Goal: Check status: Check status

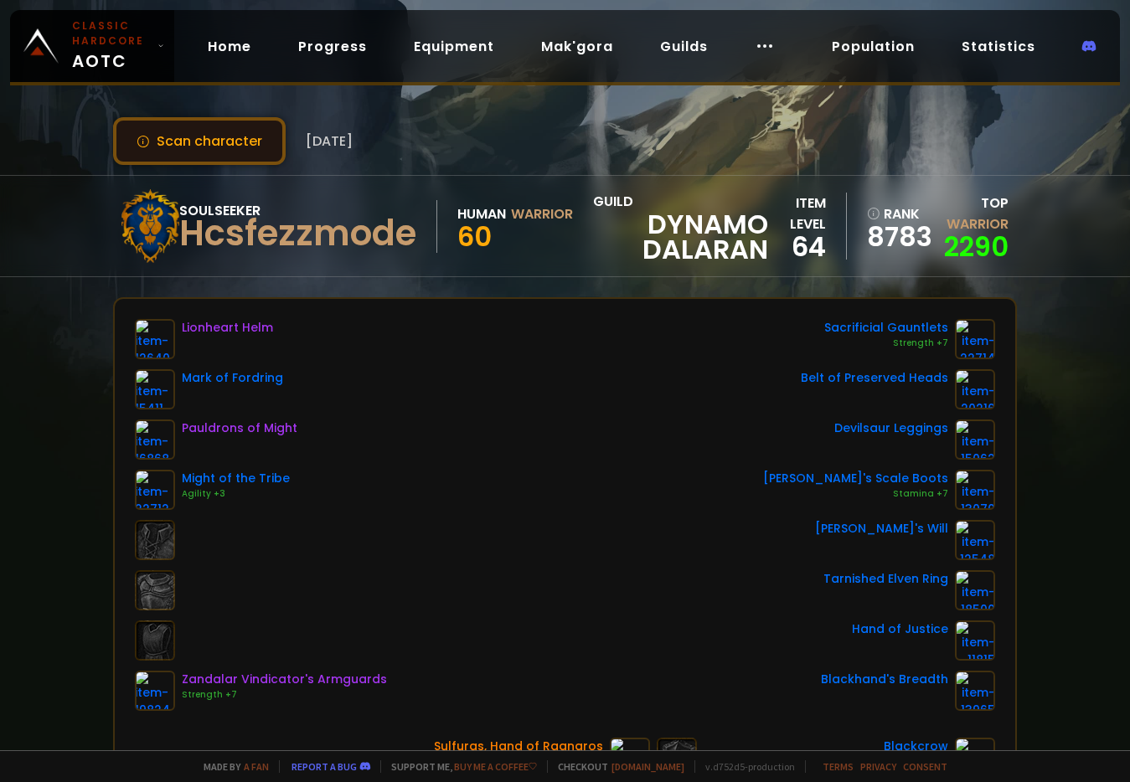
click at [227, 140] on button "Scan character" at bounding box center [199, 141] width 173 height 48
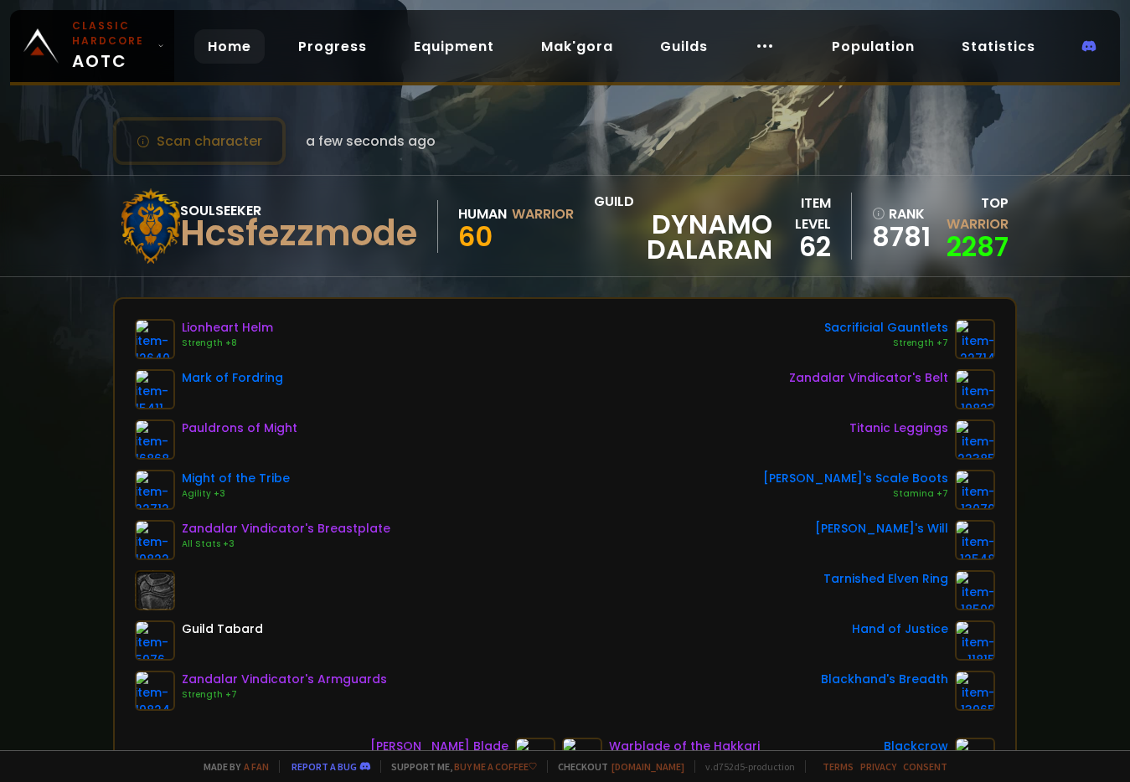
click at [228, 47] on link "Home" at bounding box center [229, 46] width 70 height 34
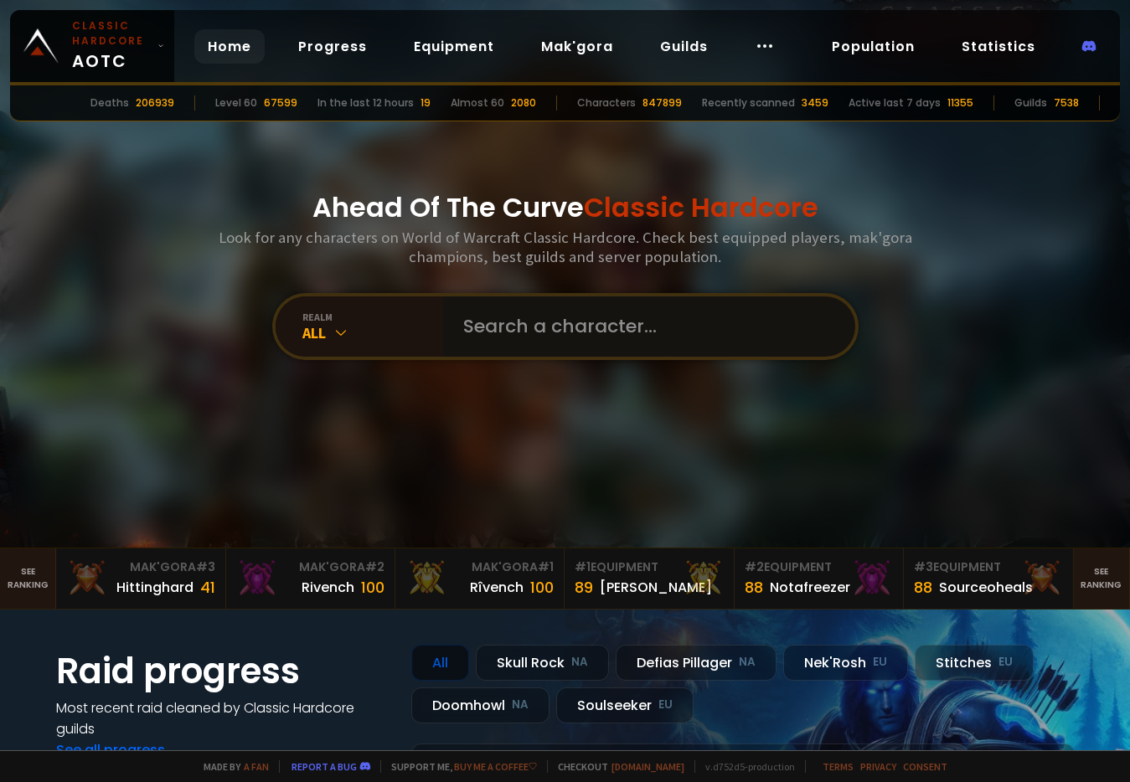
click at [557, 333] on input "text" at bounding box center [644, 327] width 382 height 60
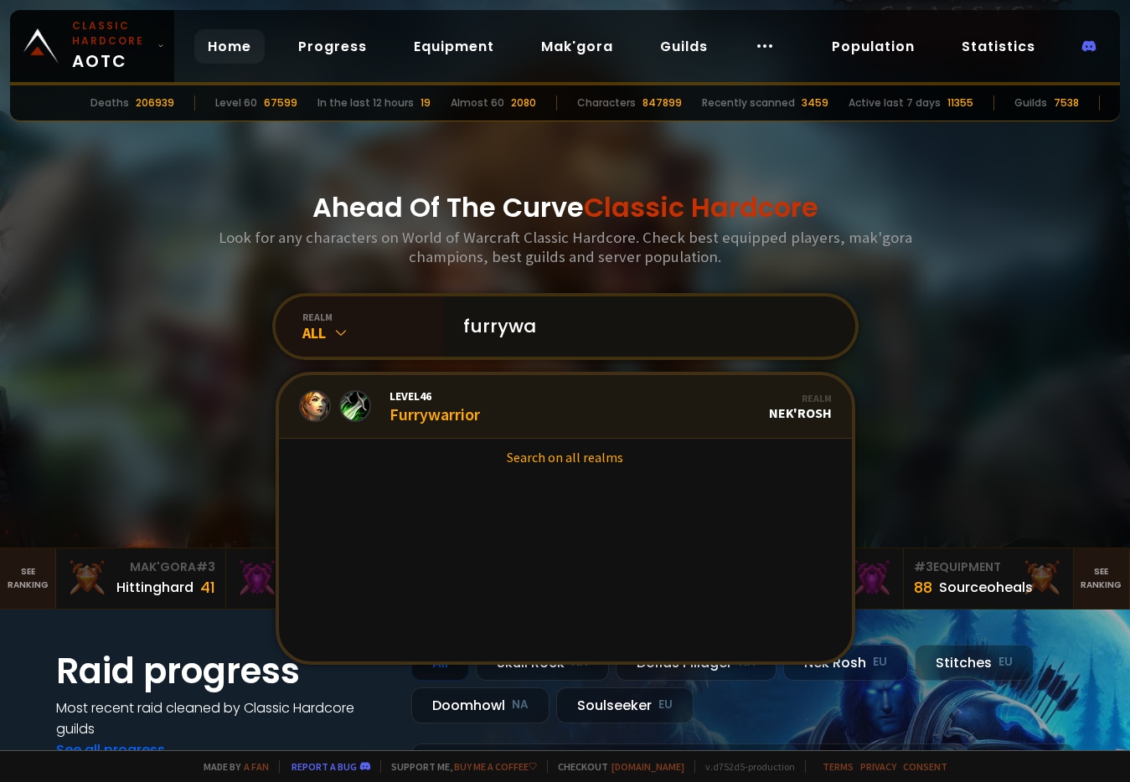
type input "furrywa"
click at [413, 409] on div "Level 46 Furrywarrior" at bounding box center [435, 407] width 90 height 36
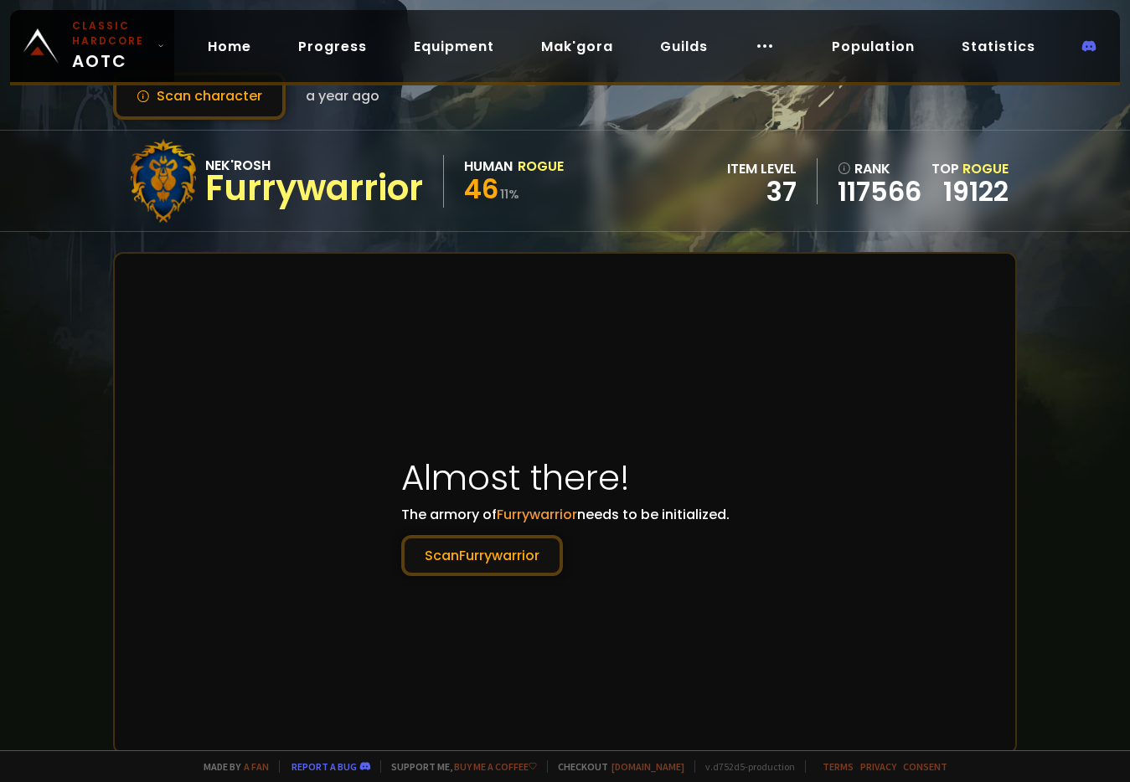
scroll to position [251, 0]
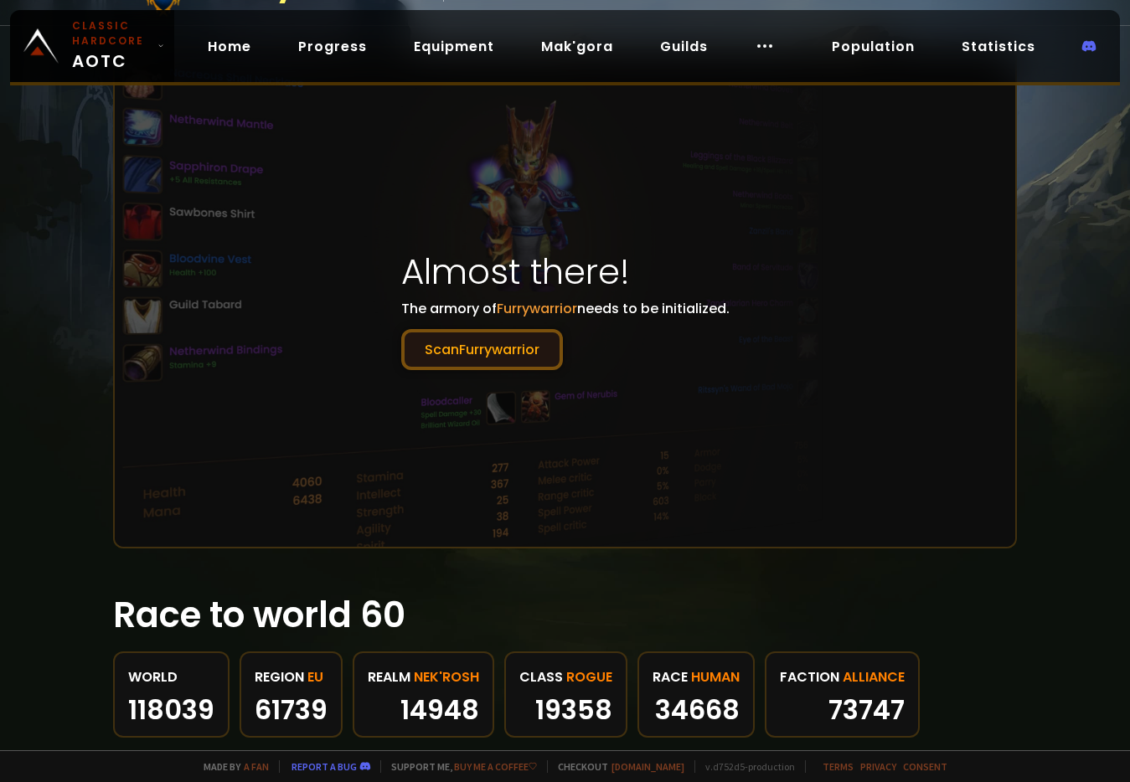
click at [482, 349] on button "Scan Furrywarrior" at bounding box center [482, 349] width 162 height 41
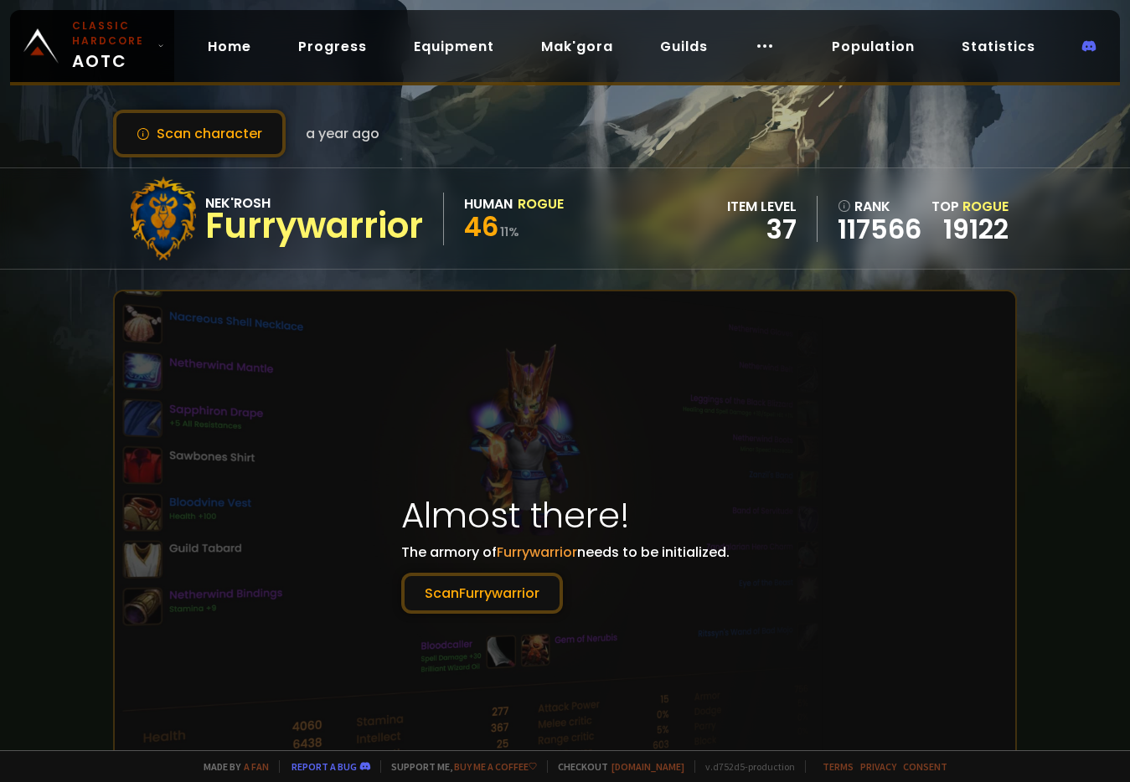
scroll to position [0, 0]
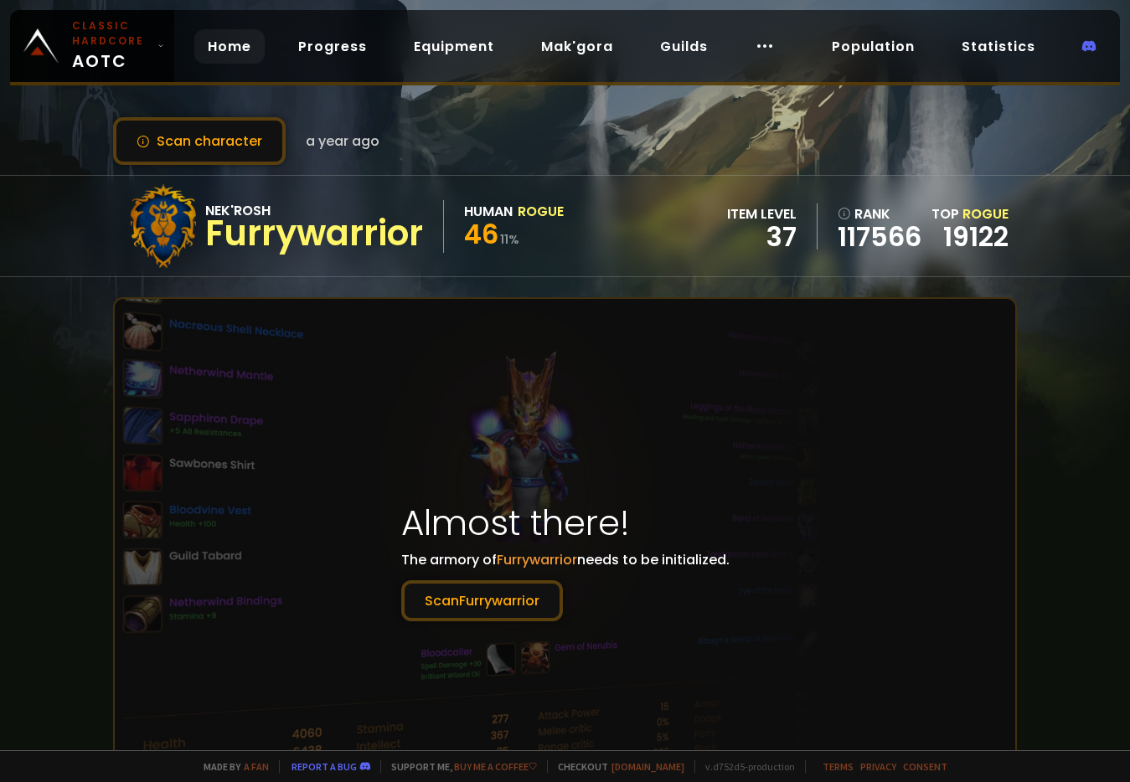
click at [254, 48] on link "Home" at bounding box center [229, 46] width 70 height 34
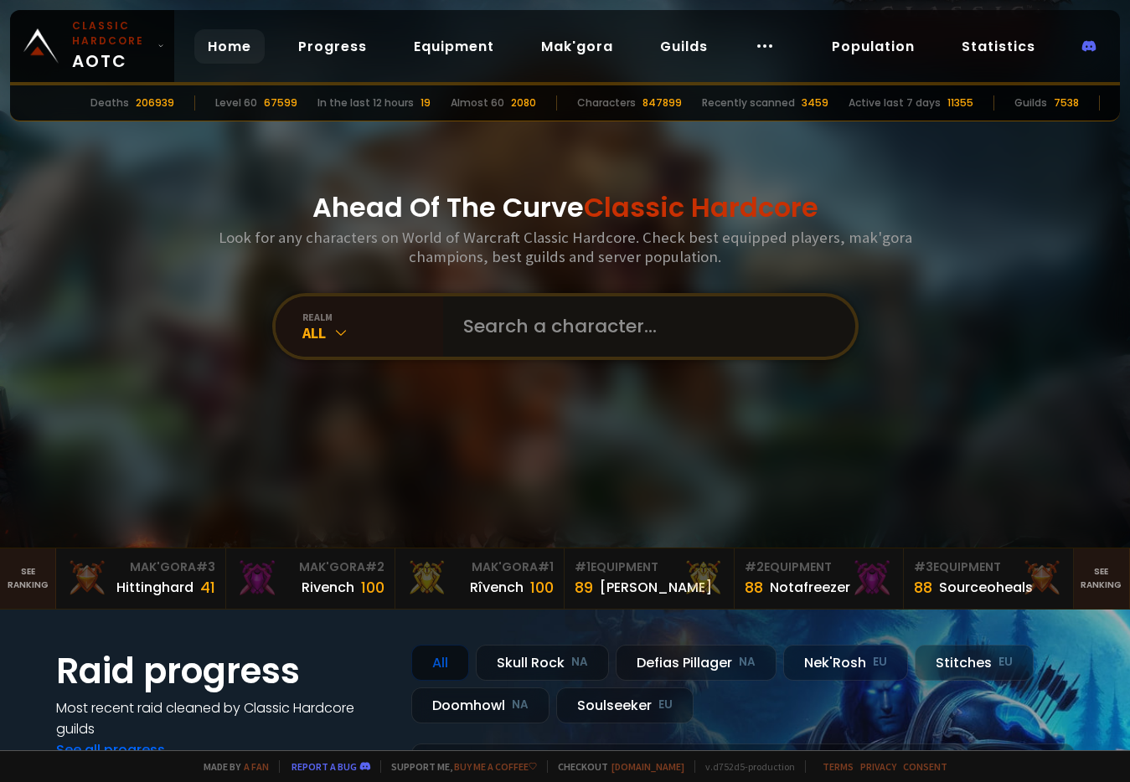
click at [555, 334] on input "text" at bounding box center [644, 327] width 382 height 60
type input "furrywarry"
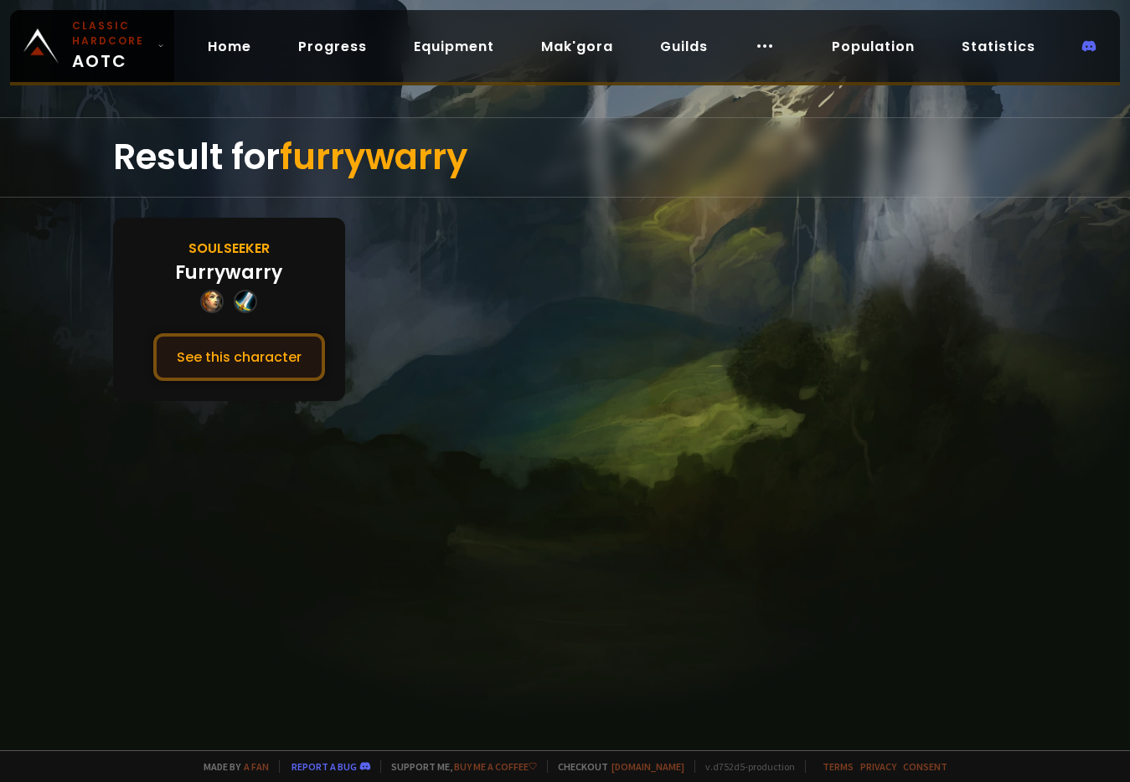
click at [250, 357] on button "See this character" at bounding box center [239, 357] width 172 height 48
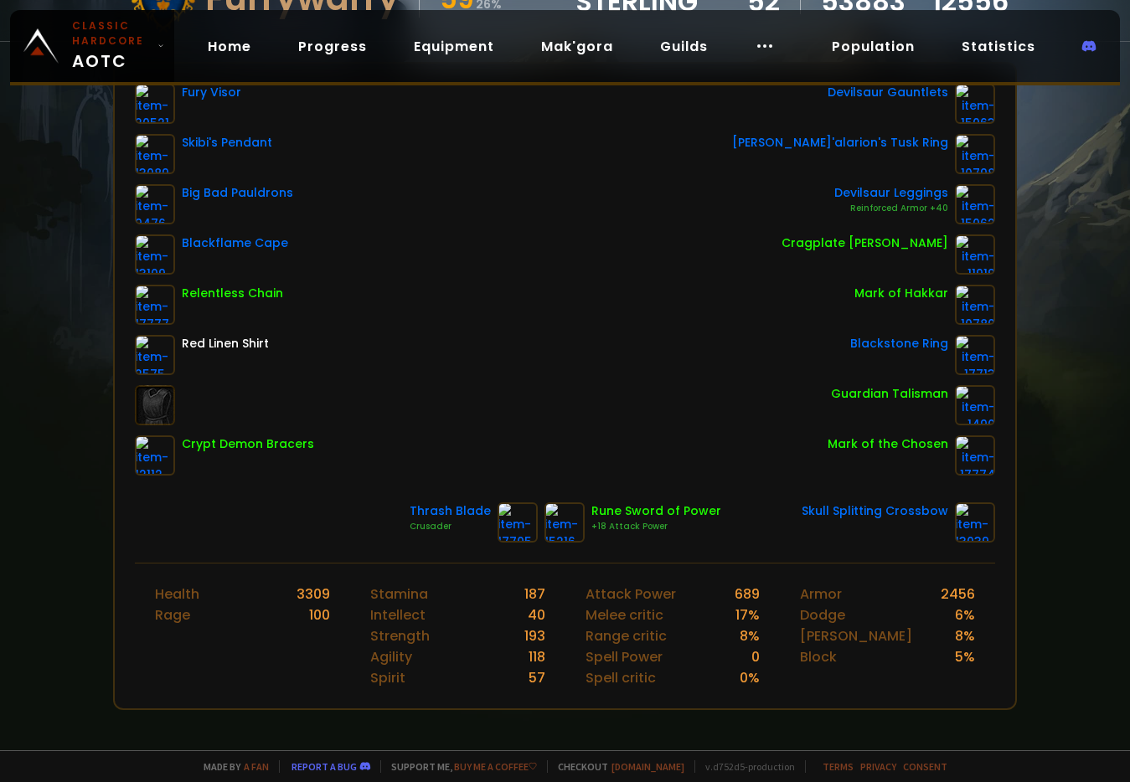
scroll to position [251, 0]
